Goal: Download file/media

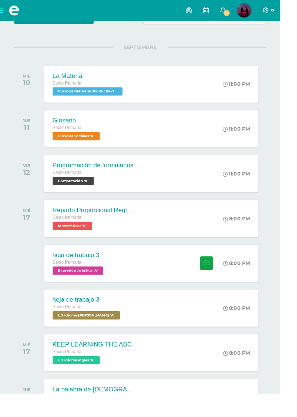
scroll to position [77, 0]
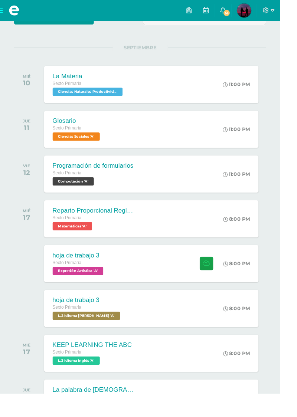
click at [85, 140] on div "Sexto Primaria" at bounding box center [82, 136] width 52 height 8
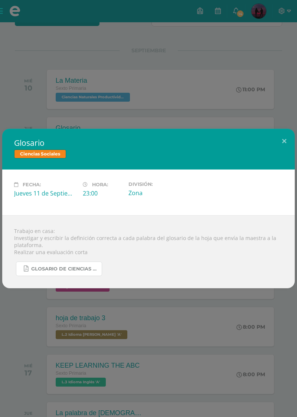
click at [80, 276] on link "Glosario de Ciencias Sociales.pdf" at bounding box center [59, 269] width 86 height 14
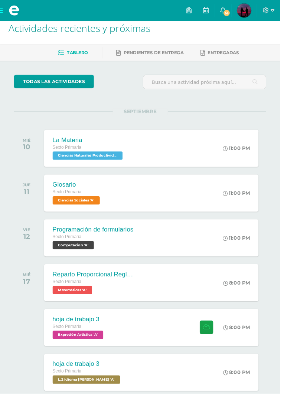
scroll to position [10, 0]
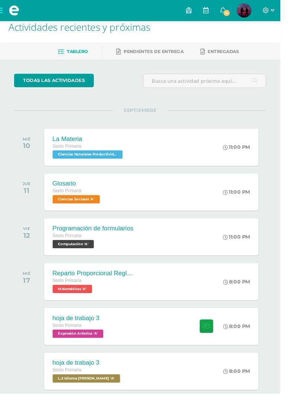
click at [95, 215] on span "Ciencias Sociales 'A'" at bounding box center [81, 211] width 50 height 9
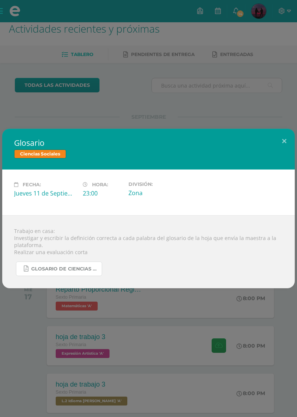
click at [58, 276] on link "Glosario de Ciencias Sociales.pdf" at bounding box center [59, 269] width 86 height 14
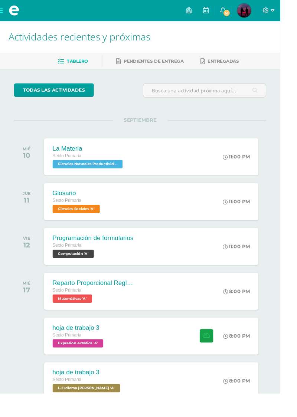
click at [93, 218] on span "Ciencias Sociales 'A'" at bounding box center [81, 221] width 50 height 9
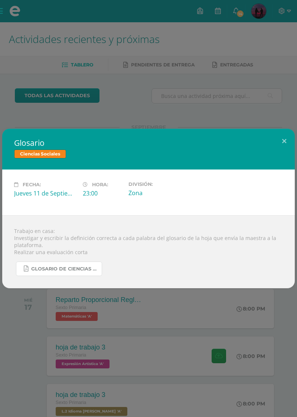
click at [80, 272] on span "Glosario de Ciencias Sociales.pdf" at bounding box center [64, 269] width 67 height 6
click at [284, 141] on button at bounding box center [284, 141] width 21 height 25
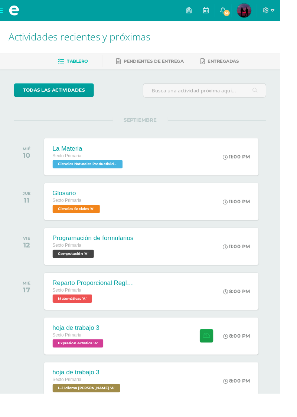
click at [133, 264] on div "Sexto Primaria" at bounding box center [99, 261] width 86 height 8
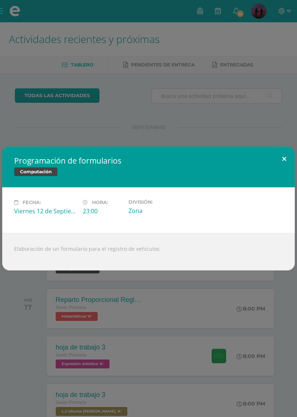
click at [284, 172] on button at bounding box center [284, 159] width 21 height 25
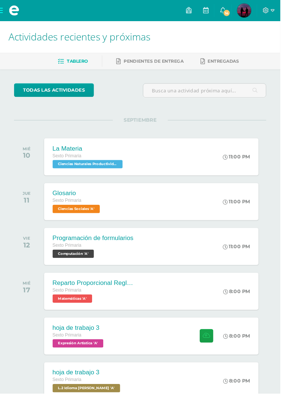
click at [297, 133] on html "Mis cursos Archivos Cerrar panel Ciencias Naturales Productividad y Desarrollo …" at bounding box center [148, 235] width 297 height 470
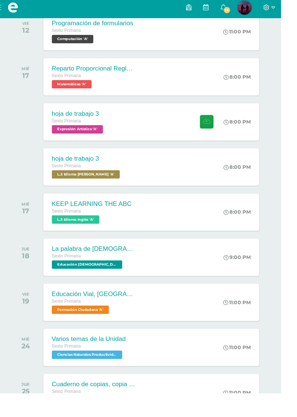
scroll to position [227, 0]
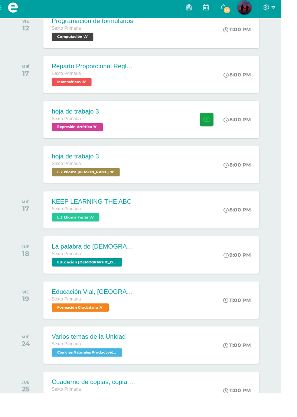
click at [96, 277] on span "Educación Cristiana 'A'" at bounding box center [93, 279] width 74 height 9
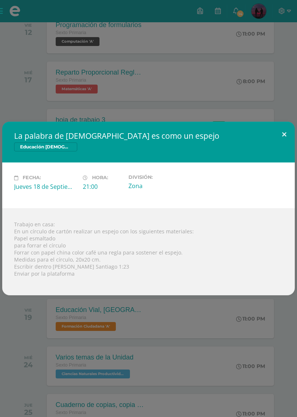
click at [284, 147] on button at bounding box center [284, 134] width 21 height 25
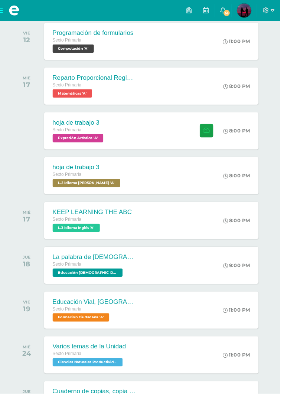
scroll to position [216, 0]
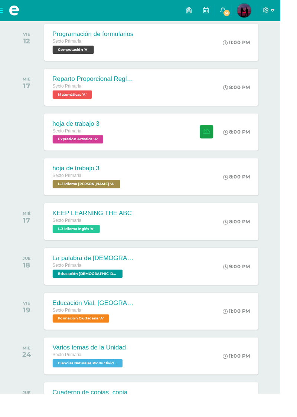
click at [173, 411] on div "Cuaderno de copias, copia del libro Sexto Primaria Ciencias Sociales 'A' 11:00 …" at bounding box center [160, 424] width 227 height 39
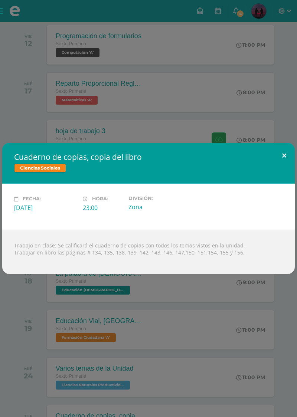
click at [282, 168] on button at bounding box center [284, 155] width 21 height 25
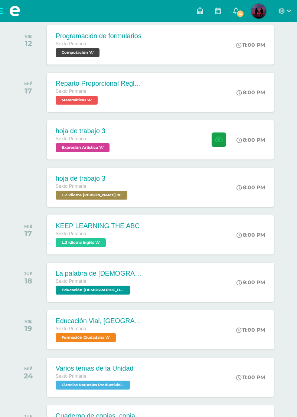
click at [205, 395] on div "Varios temas de la Unidad Sexto Primaria Ciencias Naturales Productividad y Des…" at bounding box center [160, 377] width 227 height 39
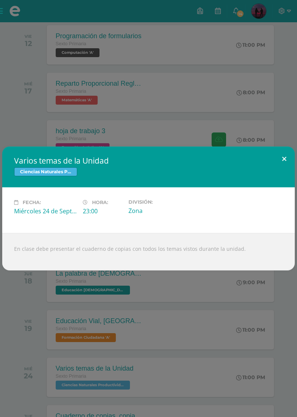
click at [284, 172] on button at bounding box center [284, 159] width 21 height 25
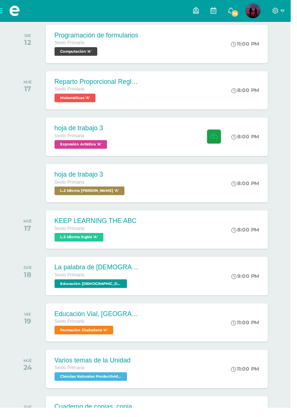
click at [192, 365] on div "Varios temas de la Unidad Sexto Primaria Ciencias Naturales Productividad y Des…" at bounding box center [160, 377] width 227 height 39
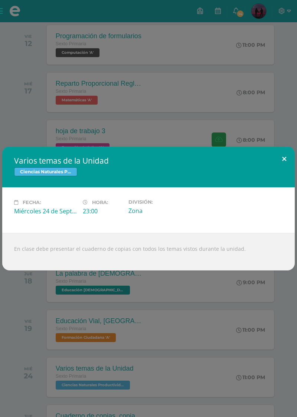
click at [285, 166] on button at bounding box center [284, 159] width 21 height 25
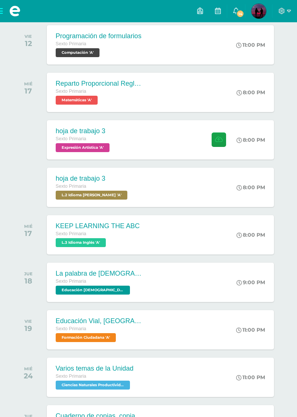
click at [218, 333] on div "Educación Vial, El Pasajero Sexto Primaria Formación Ciudadana 'A' 11:00 PM Edu…" at bounding box center [160, 329] width 227 height 39
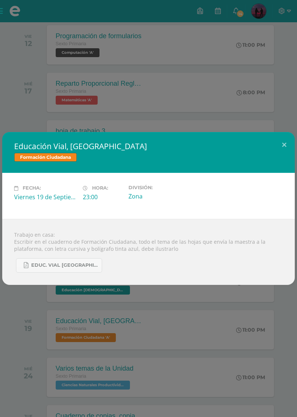
click at [292, 173] on div "Educación Vial, El Pasajero Formación Ciudadana" at bounding box center [148, 152] width 293 height 41
click at [284, 157] on button at bounding box center [284, 144] width 21 height 25
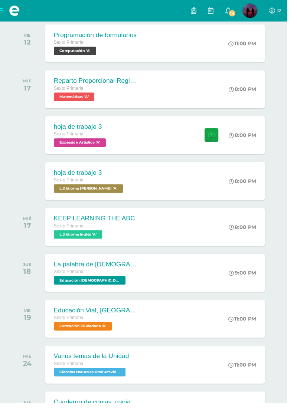
click at [256, 287] on div "9:00 PM" at bounding box center [254, 282] width 39 height 39
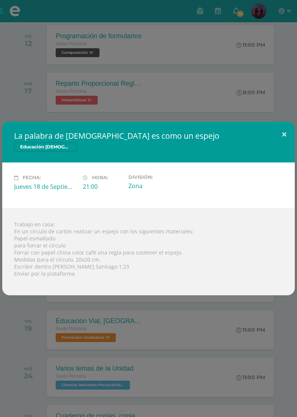
click at [285, 147] on button at bounding box center [284, 134] width 21 height 25
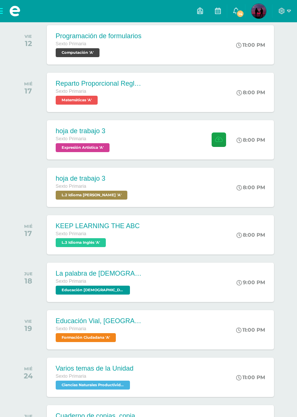
click at [258, 232] on div "8:00 PM" at bounding box center [250, 235] width 29 height 7
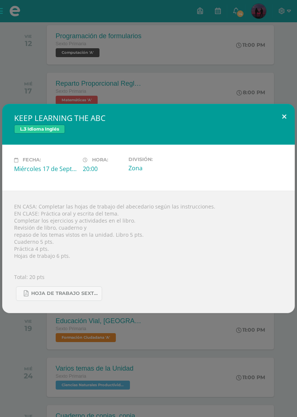
click at [284, 129] on button at bounding box center [284, 116] width 21 height 25
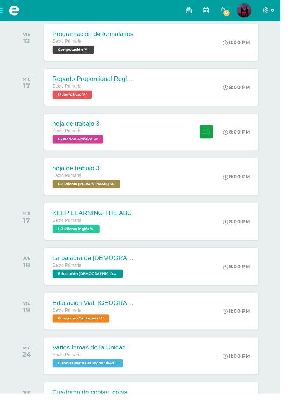
click at [280, 156] on div "hoja de trabajo 3 Sexto Primaria Expresión Artística 'A' 8:00 PM hoja de trabaj…" at bounding box center [148, 140] width 267 height 42
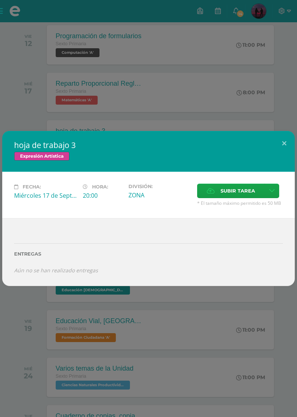
click at [279, 163] on div "Expresión Artística" at bounding box center [148, 157] width 269 height 11
click at [284, 156] on button at bounding box center [284, 143] width 21 height 25
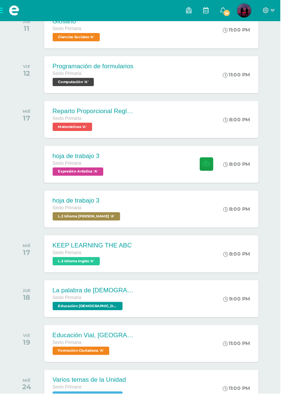
scroll to position [179, 0]
